Goal: Task Accomplishment & Management: Complete application form

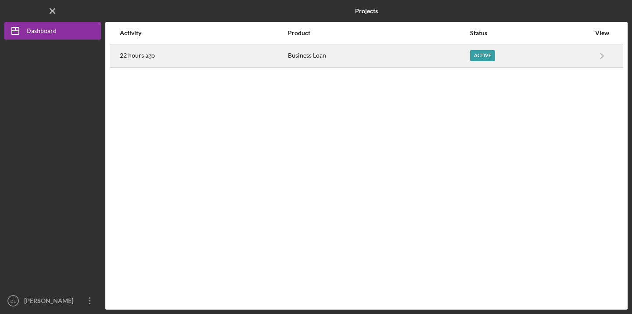
click at [222, 61] on div "22 hours ago" at bounding box center [203, 56] width 167 height 22
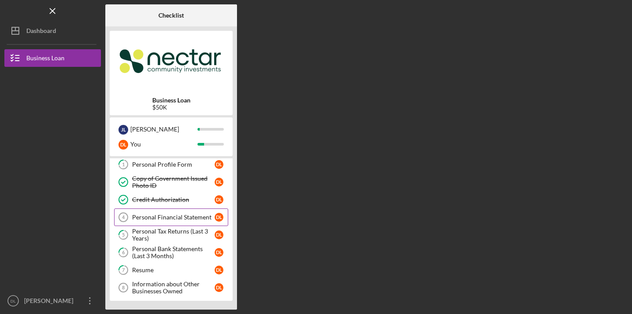
scroll to position [21, 0]
click at [191, 215] on div "Personal Financial Statement" at bounding box center [173, 216] width 83 height 7
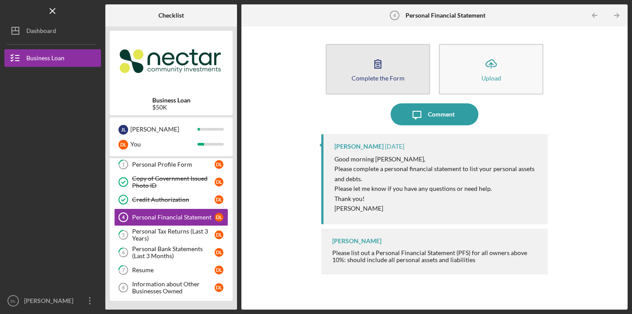
click at [391, 75] on div "Complete the Form" at bounding box center [378, 78] width 53 height 7
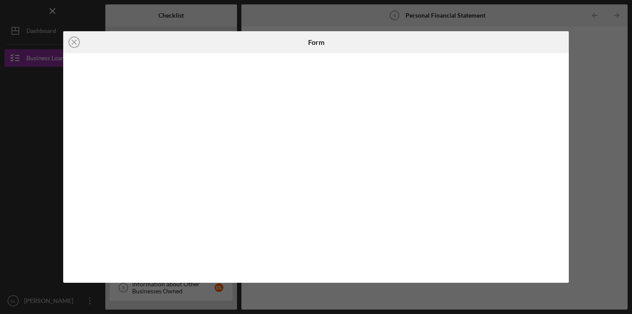
click at [259, 62] on iframe at bounding box center [316, 167] width 489 height 211
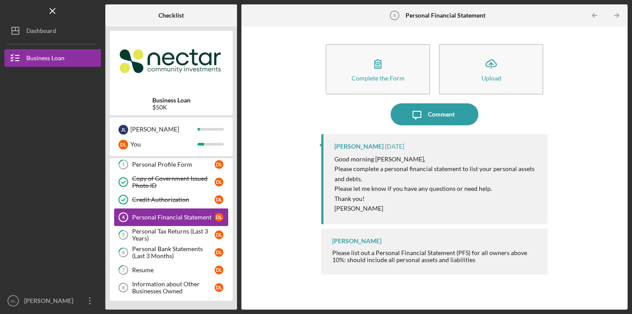
click at [161, 218] on div "Personal Financial Statement" at bounding box center [173, 216] width 83 height 7
click at [143, 218] on div "Personal Financial Statement" at bounding box center [173, 216] width 83 height 7
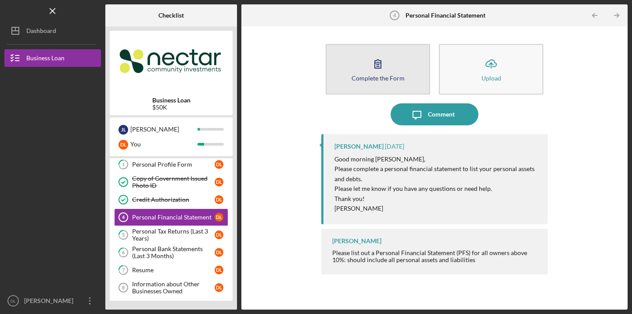
click at [383, 63] on icon "button" at bounding box center [378, 64] width 22 height 22
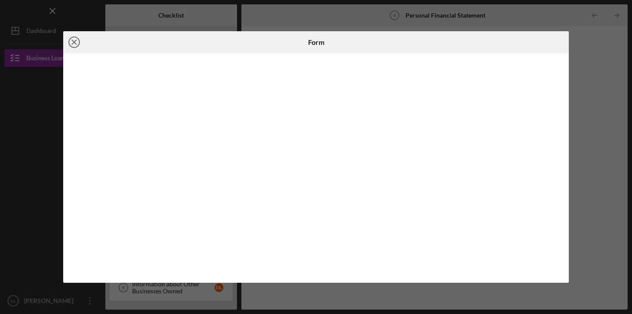
click at [71, 41] on icon "Icon/Close" at bounding box center [74, 42] width 22 height 22
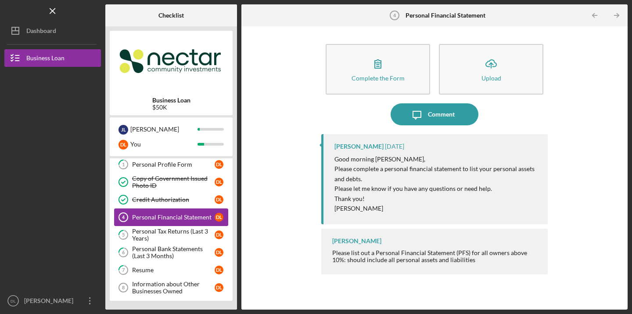
click at [197, 217] on div "Personal Financial Statement" at bounding box center [173, 216] width 83 height 7
click at [192, 215] on div "Personal Financial Statement" at bounding box center [173, 216] width 83 height 7
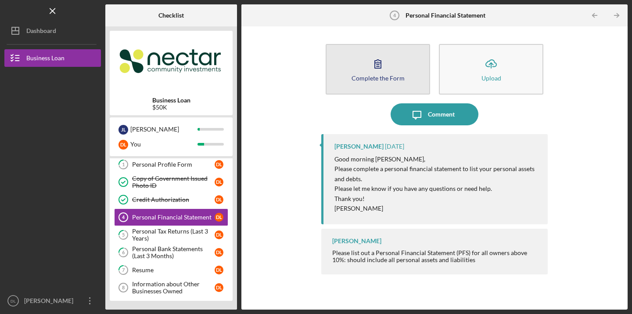
click at [374, 69] on icon "button" at bounding box center [378, 64] width 22 height 22
